Goal: Navigation & Orientation: Find specific page/section

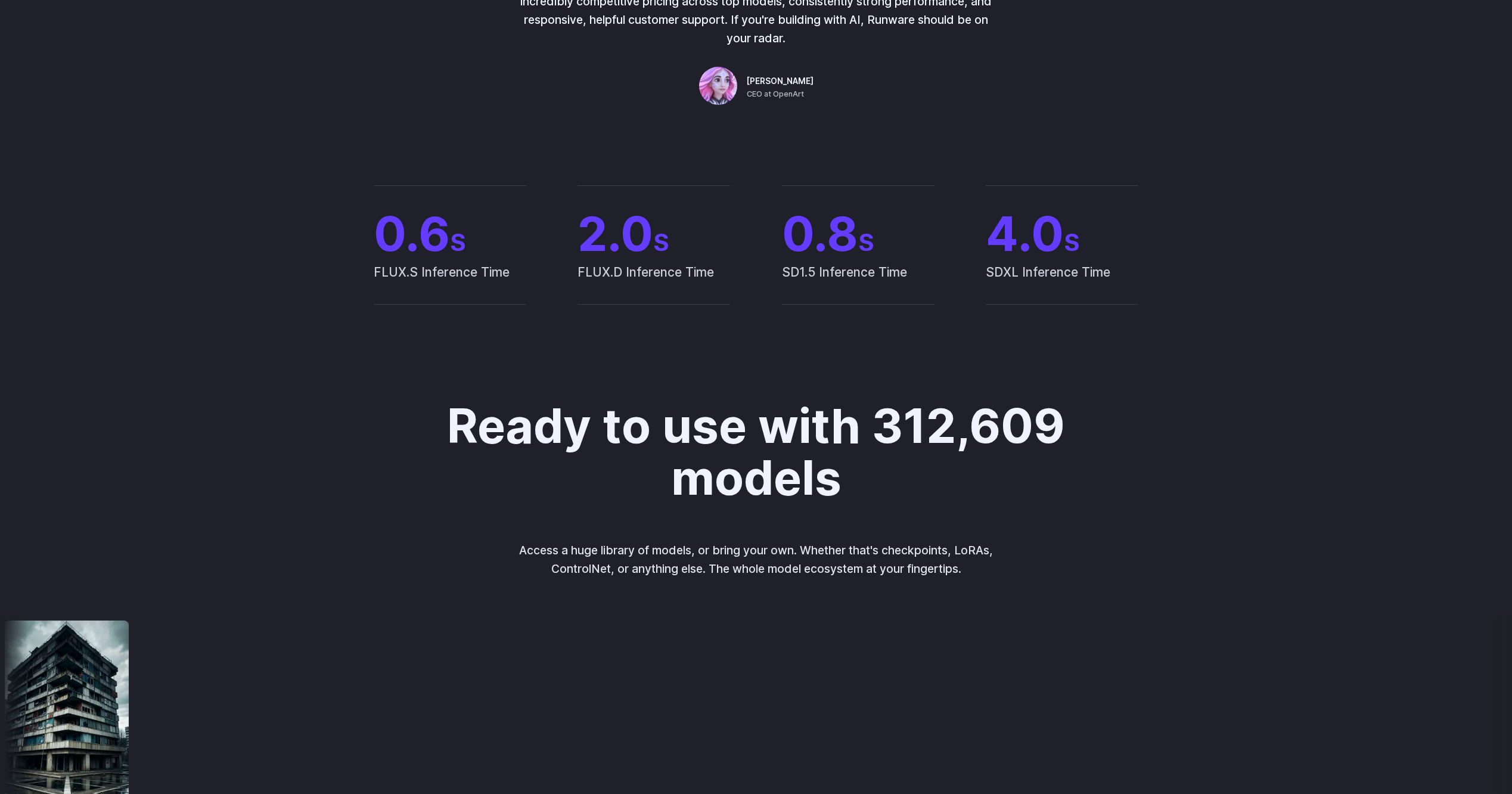
scroll to position [656, 0]
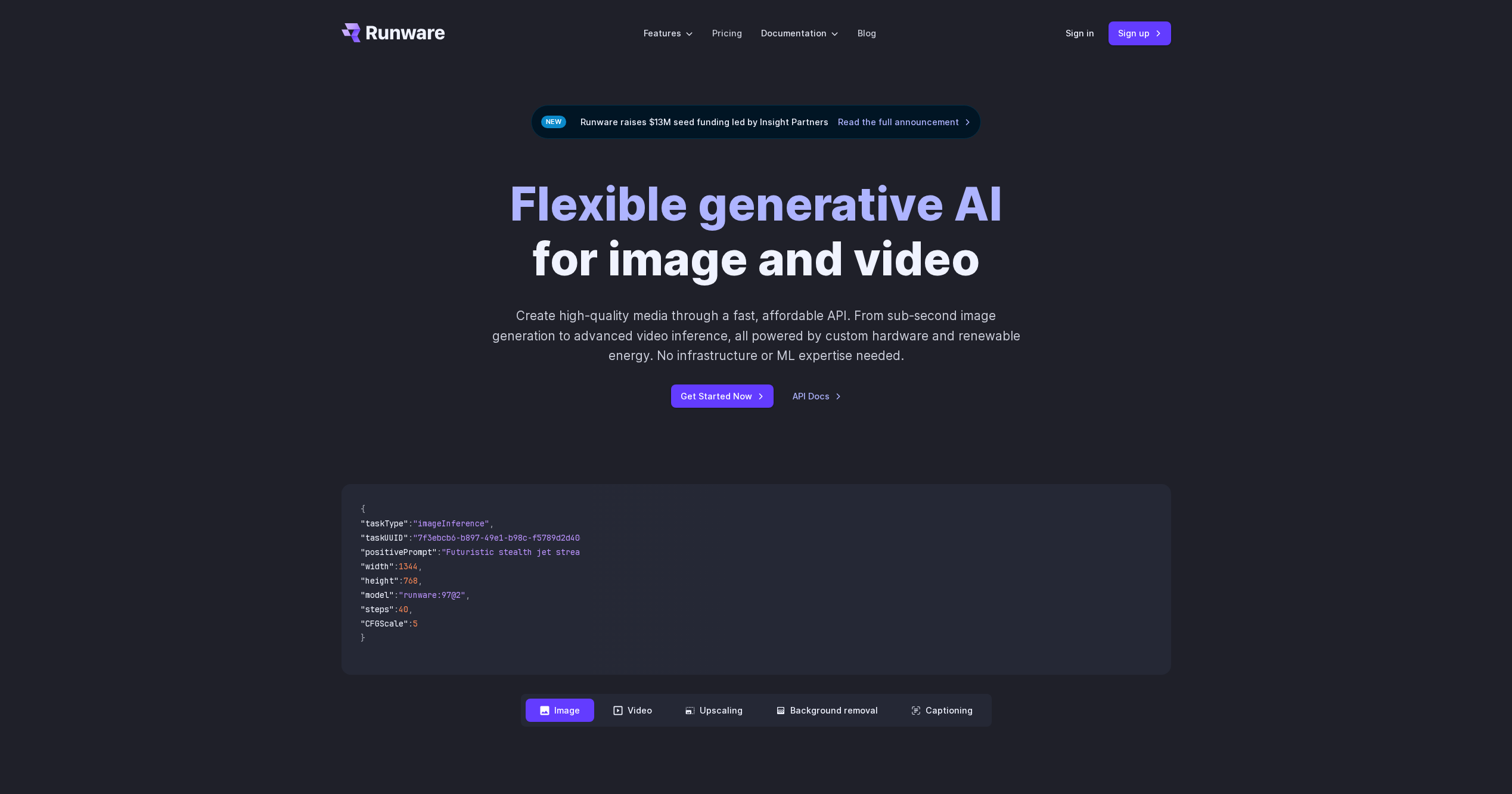
drag, startPoint x: 409, startPoint y: 671, endPoint x: 445, endPoint y: 667, distance: 36.2
click at [445, 667] on div "{ "taskType" : "imageInference" , "taskUUID" : "7f3ebcb6-b897-49e1-b98c-f5789d2…" at bounding box center [466, 579] width 249 height 191
click at [236, 492] on div "**********" at bounding box center [756, 605] width 1512 height 319
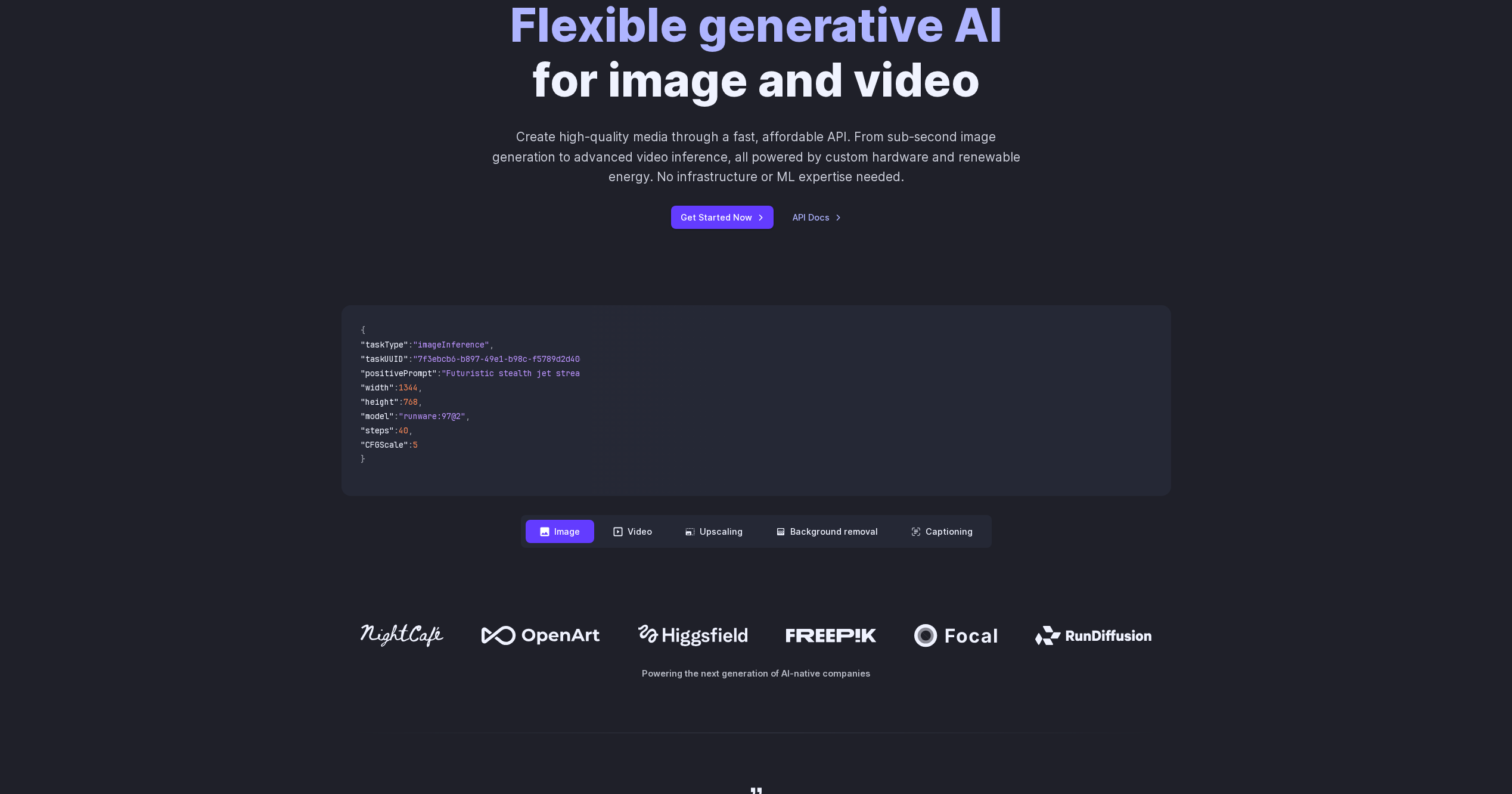
scroll to position [298, 0]
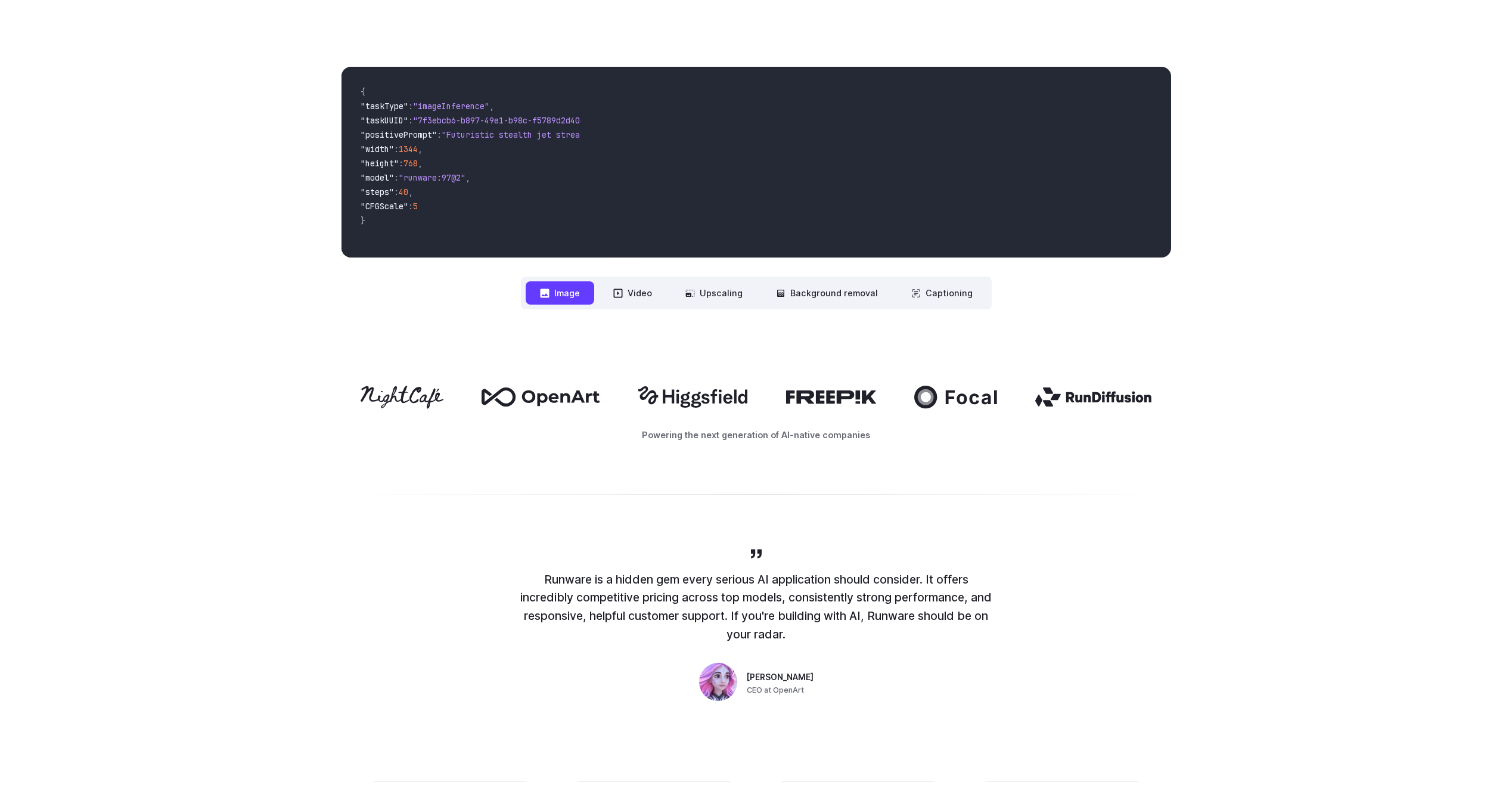
scroll to position [477, 0]
